Goal: Task Accomplishment & Management: Manage account settings

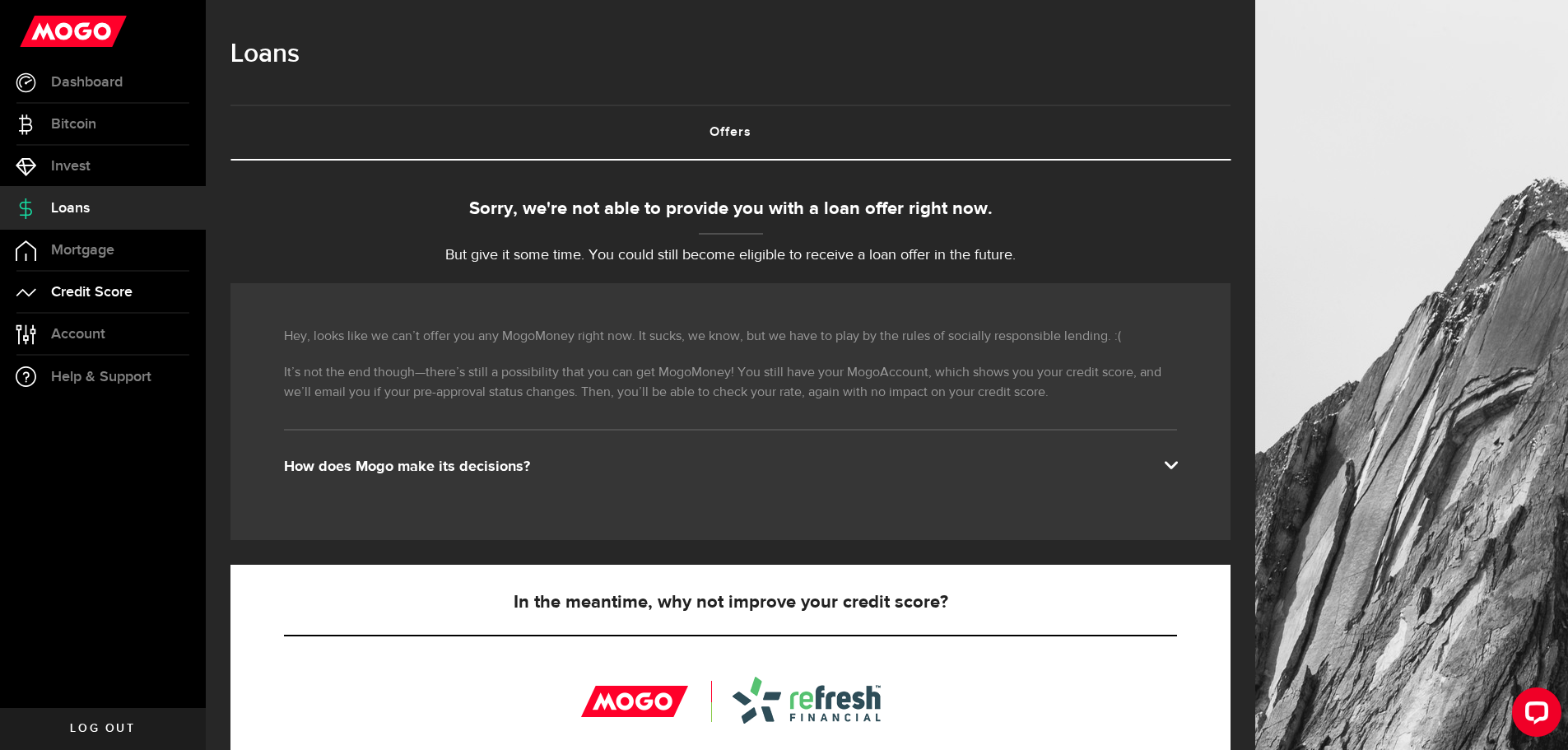
click at [99, 291] on span "Credit Score" at bounding box center [91, 293] width 81 height 15
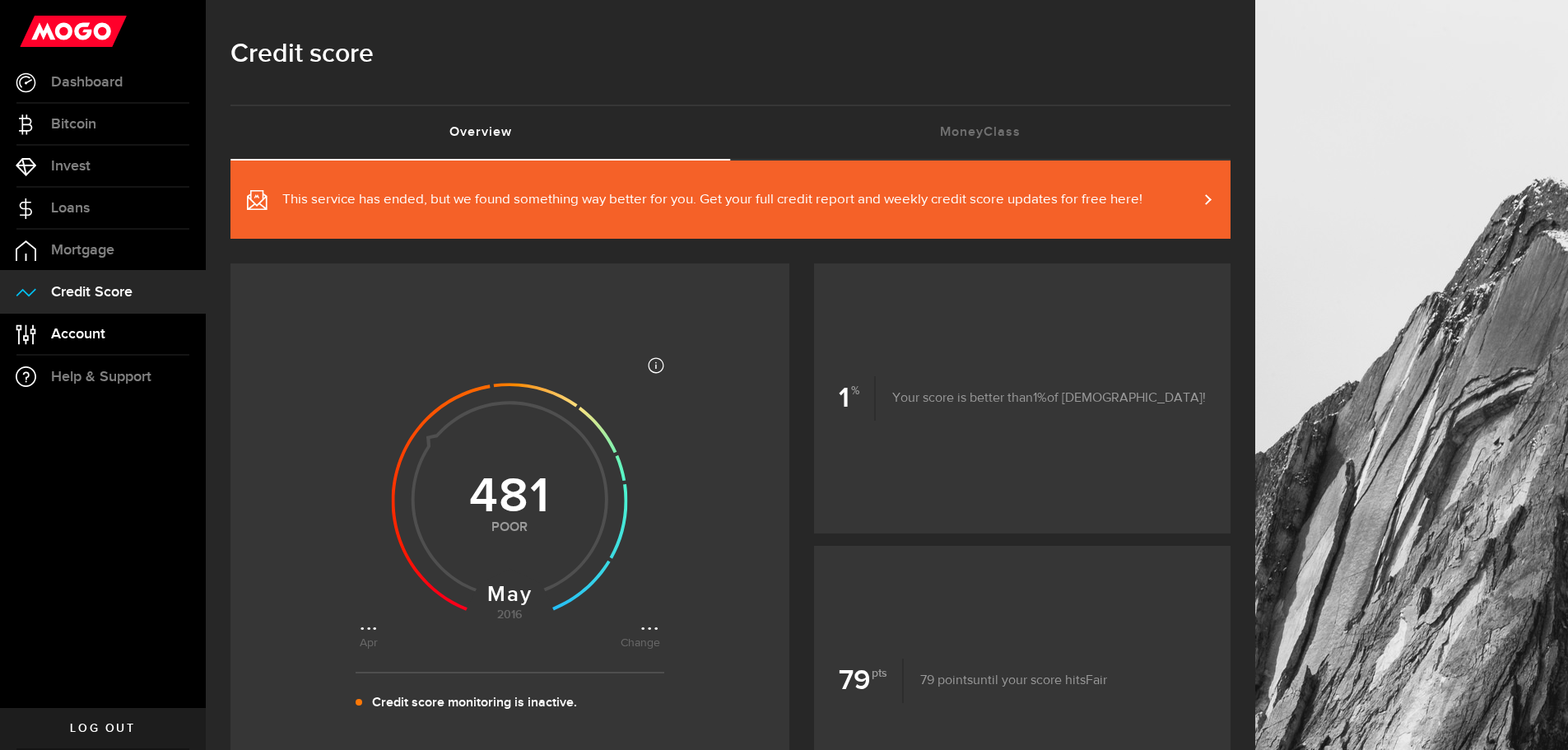
click at [111, 334] on link "Account Compte" at bounding box center [103, 334] width 206 height 41
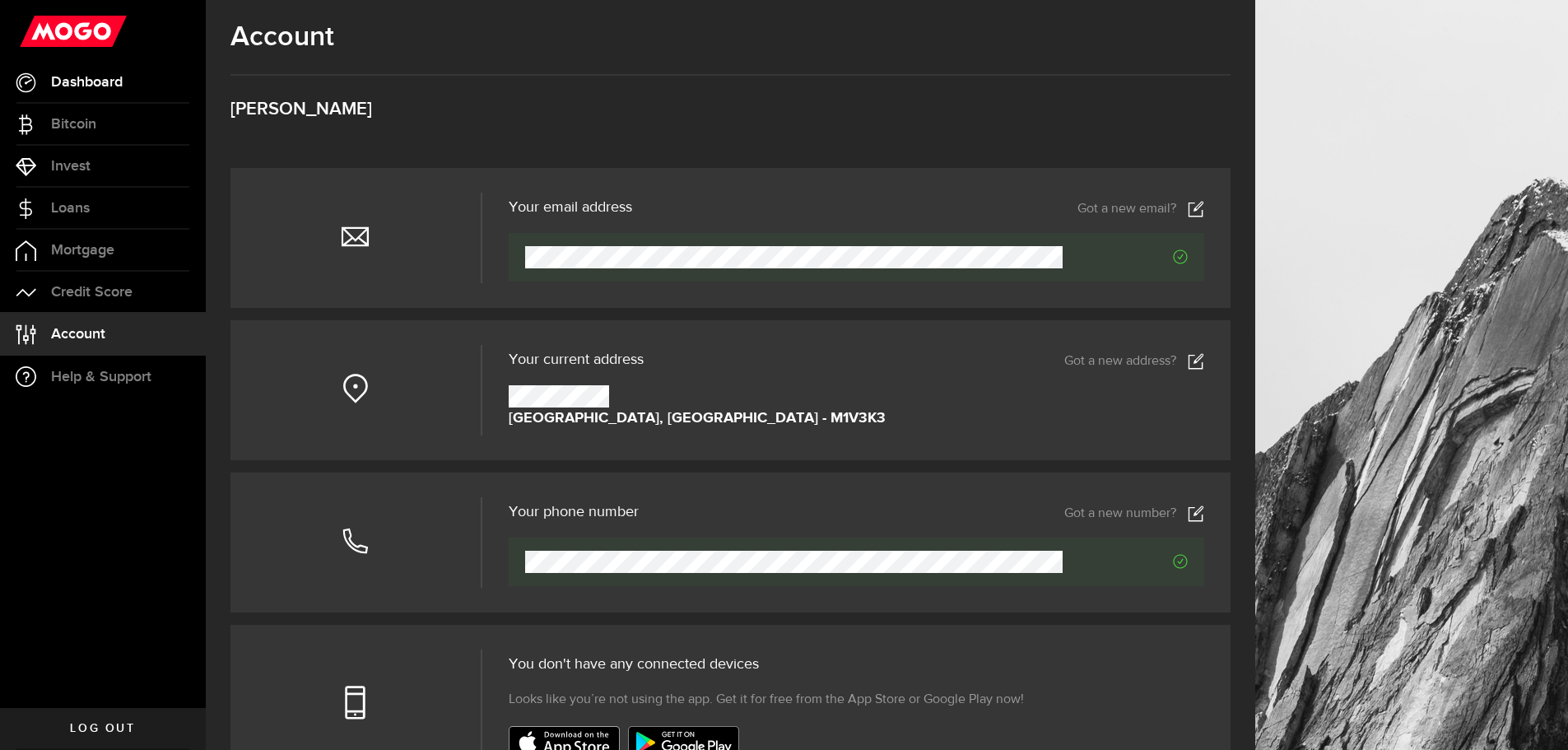
click at [109, 76] on span "Dashboard" at bounding box center [87, 82] width 72 height 15
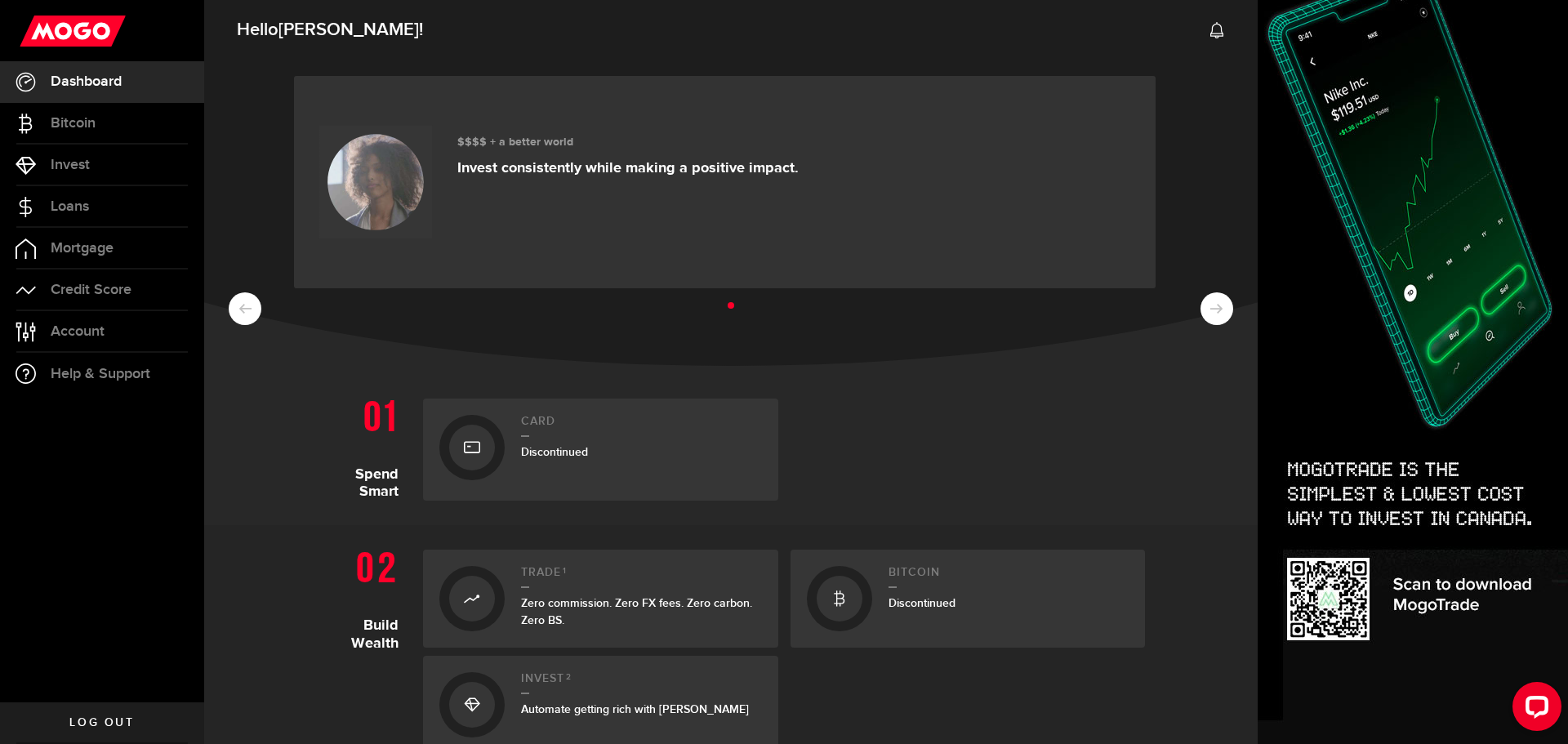
click at [110, 722] on span "Log out" at bounding box center [102, 723] width 65 height 11
